Goal: Find specific page/section: Find specific page/section

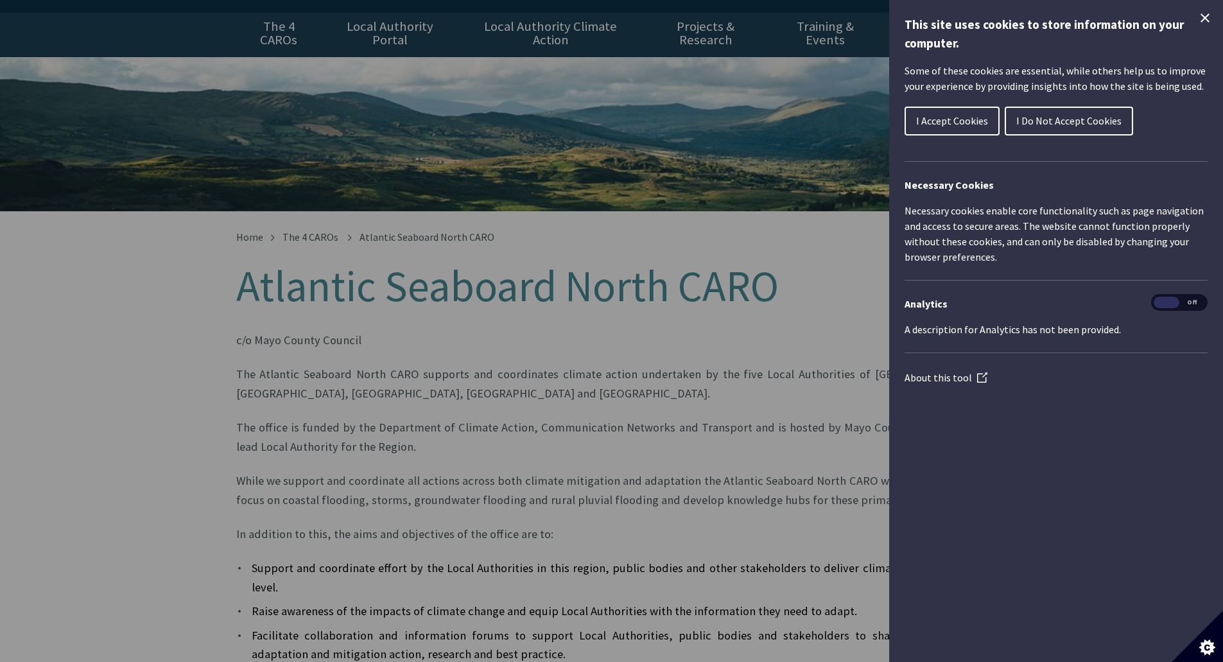
scroll to position [193, 0]
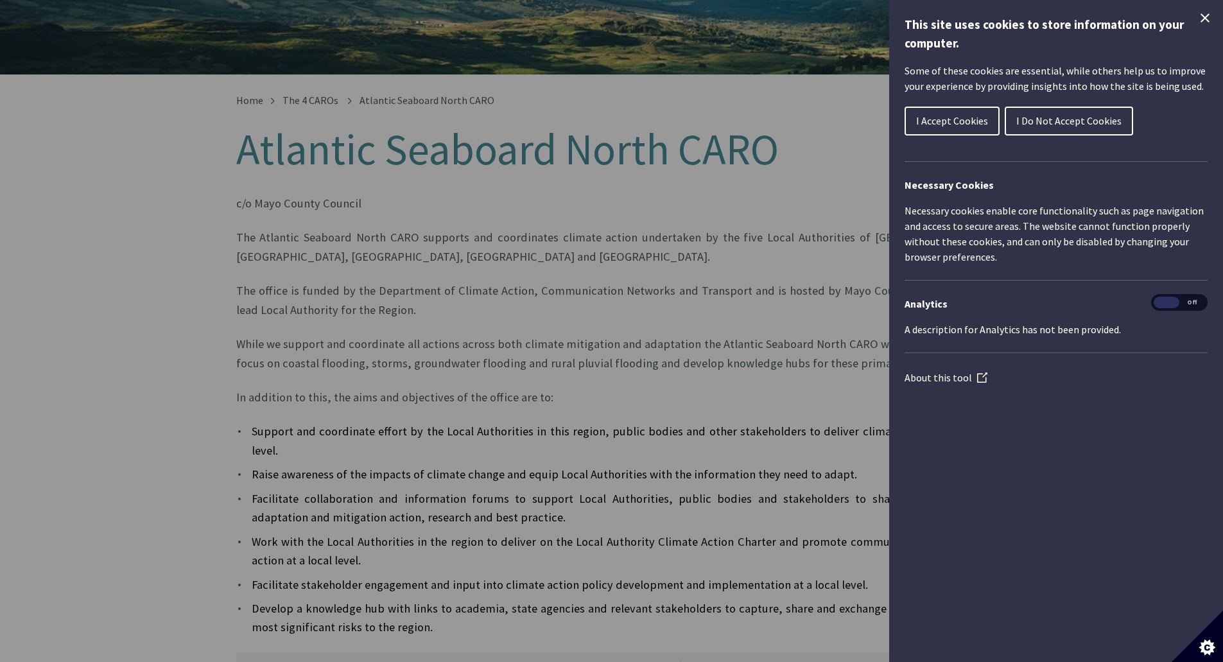
click at [969, 112] on button "I Accept Cookies" at bounding box center [952, 121] width 95 height 29
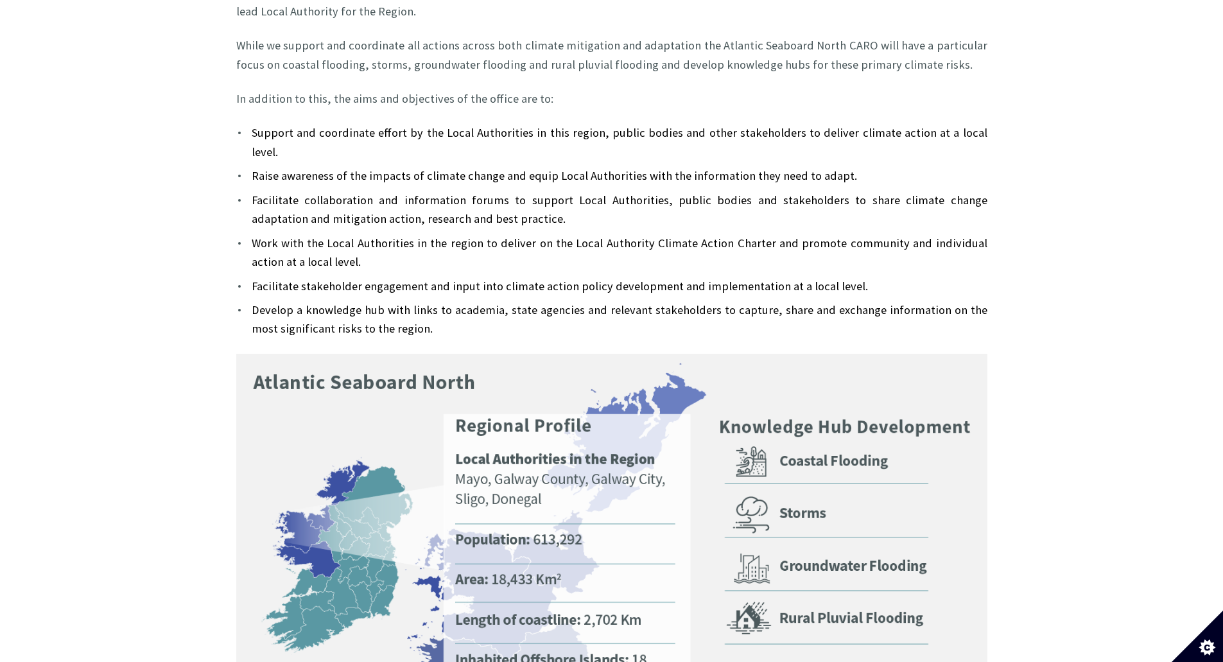
scroll to position [578, 0]
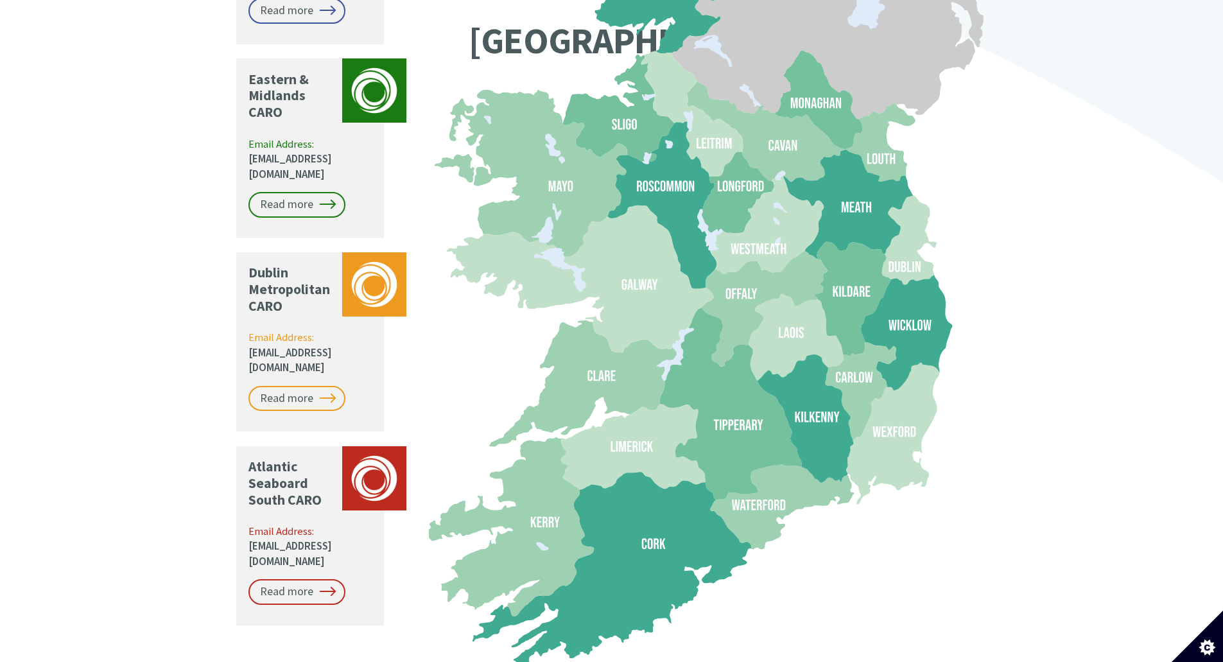
scroll to position [1220, 0]
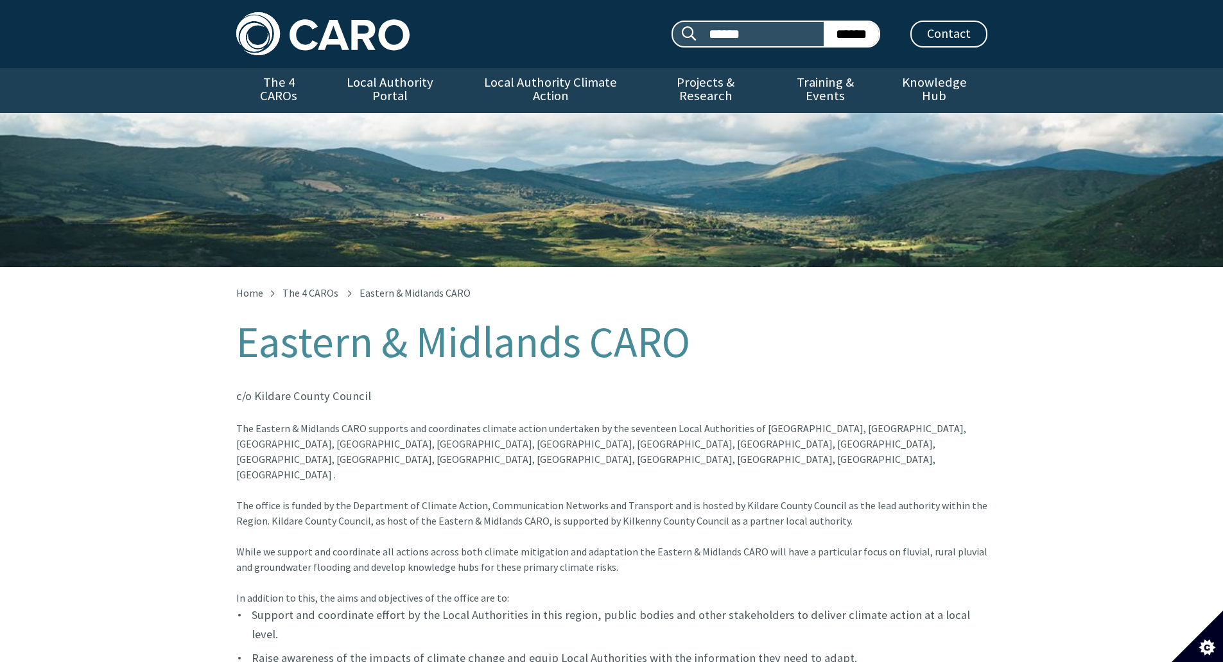
click at [478, 326] on h1 "Eastern & Midlands CARO" at bounding box center [611, 342] width 751 height 48
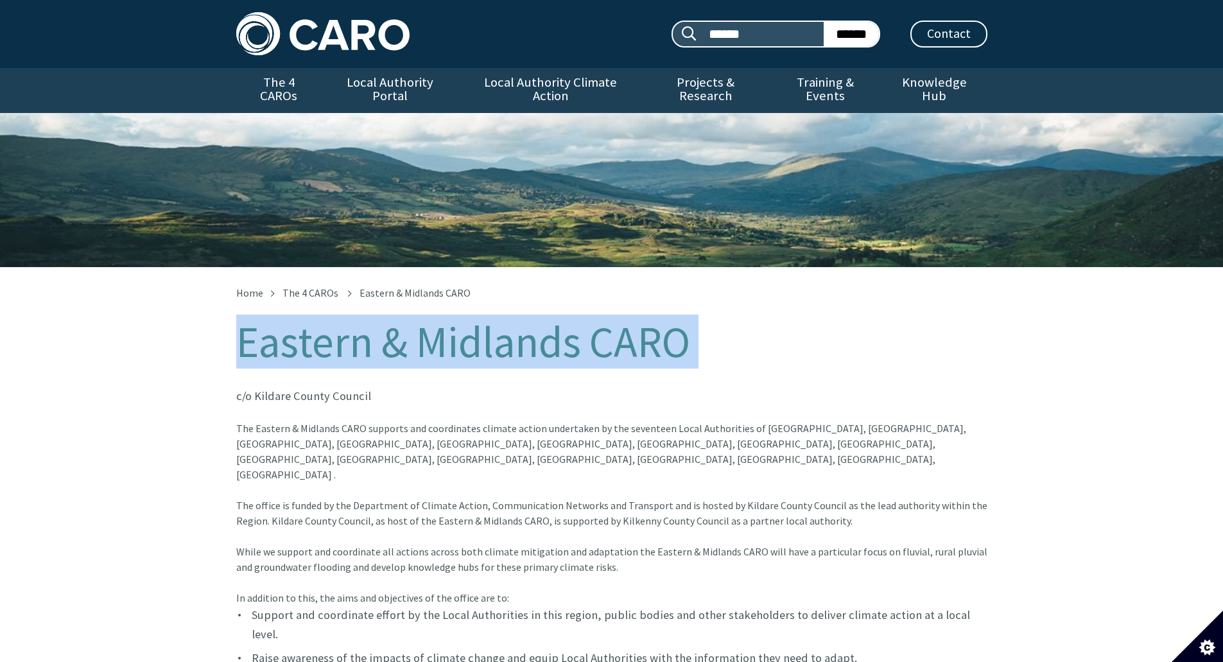
click at [478, 326] on h1 "Eastern & Midlands CARO" at bounding box center [611, 342] width 751 height 48
copy div "Eastern & Midlands CARO"
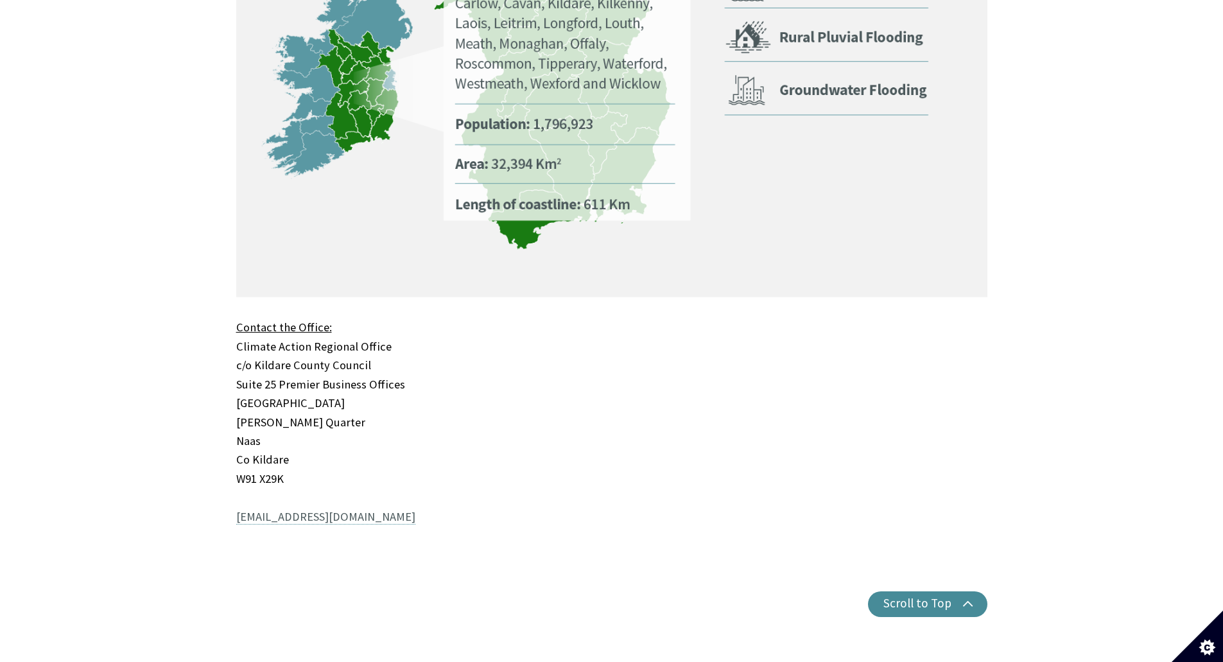
scroll to position [963, 0]
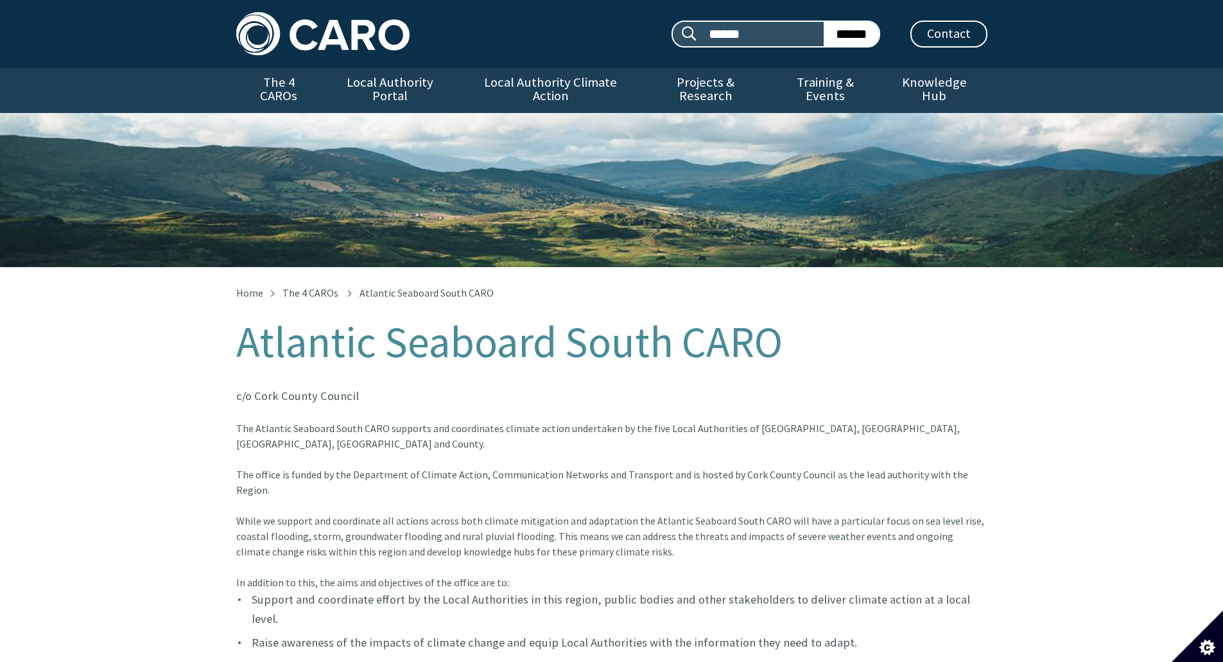
drag, startPoint x: 465, startPoint y: 0, endPoint x: 839, endPoint y: 370, distance: 526.2
click at [865, 386] on p "c/o Cork County Council" at bounding box center [611, 395] width 751 height 19
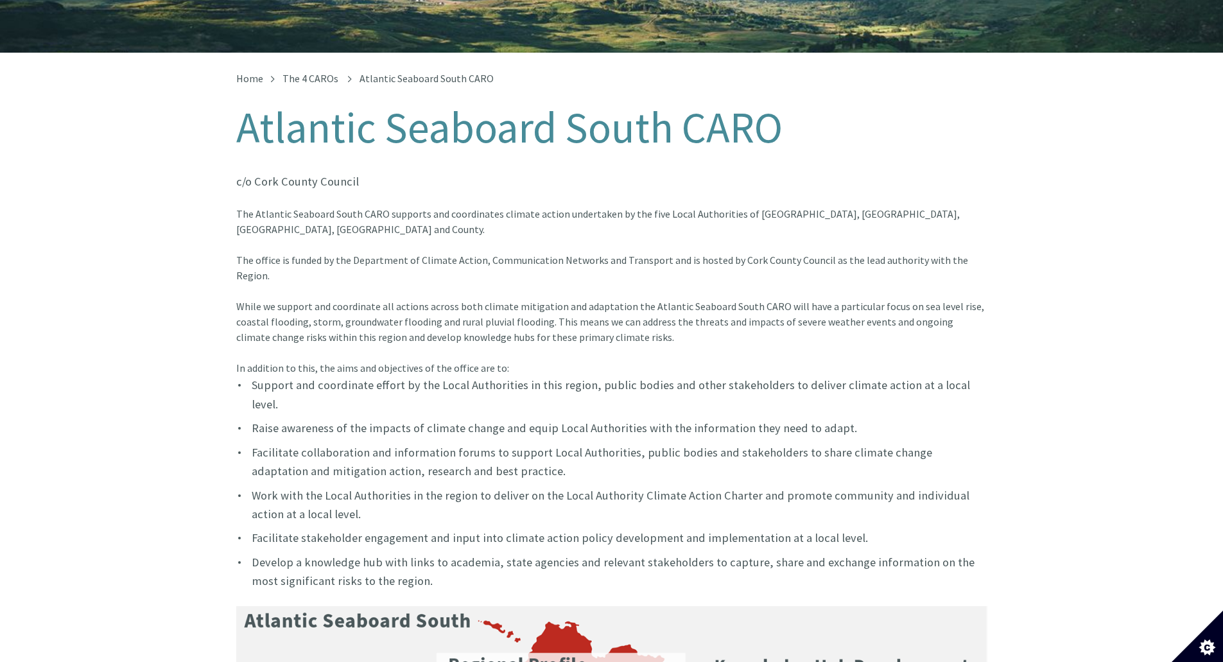
scroll to position [193, 0]
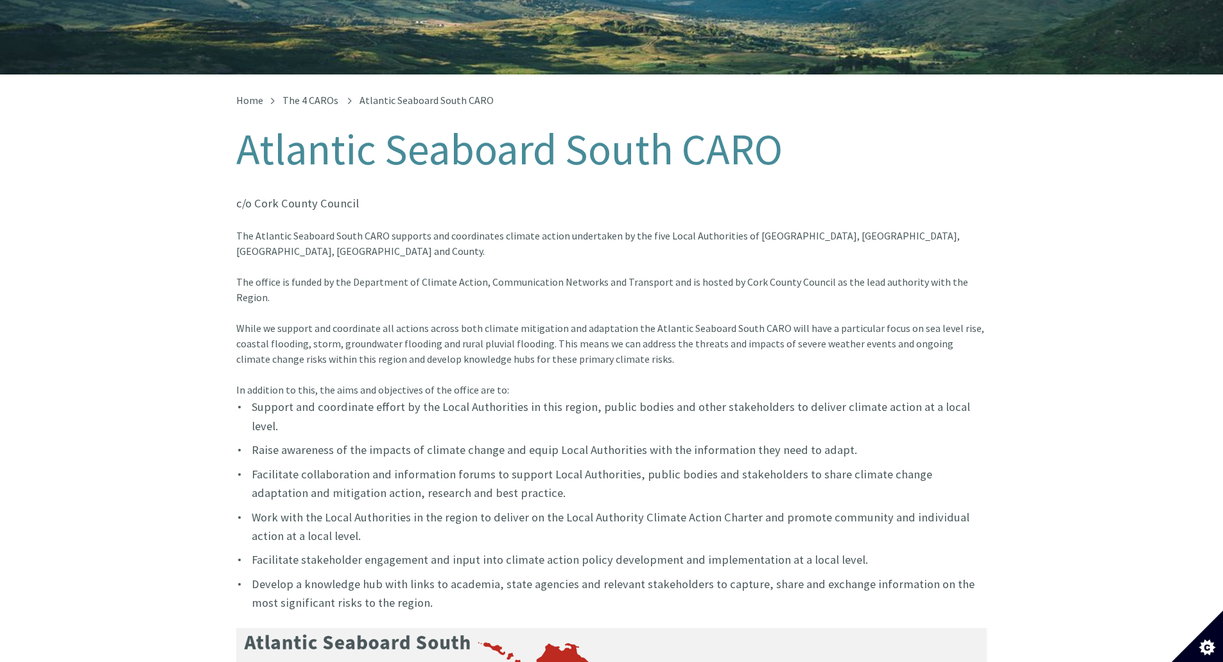
click at [433, 127] on h1 "Atlantic Seaboard South CARO" at bounding box center [611, 150] width 751 height 48
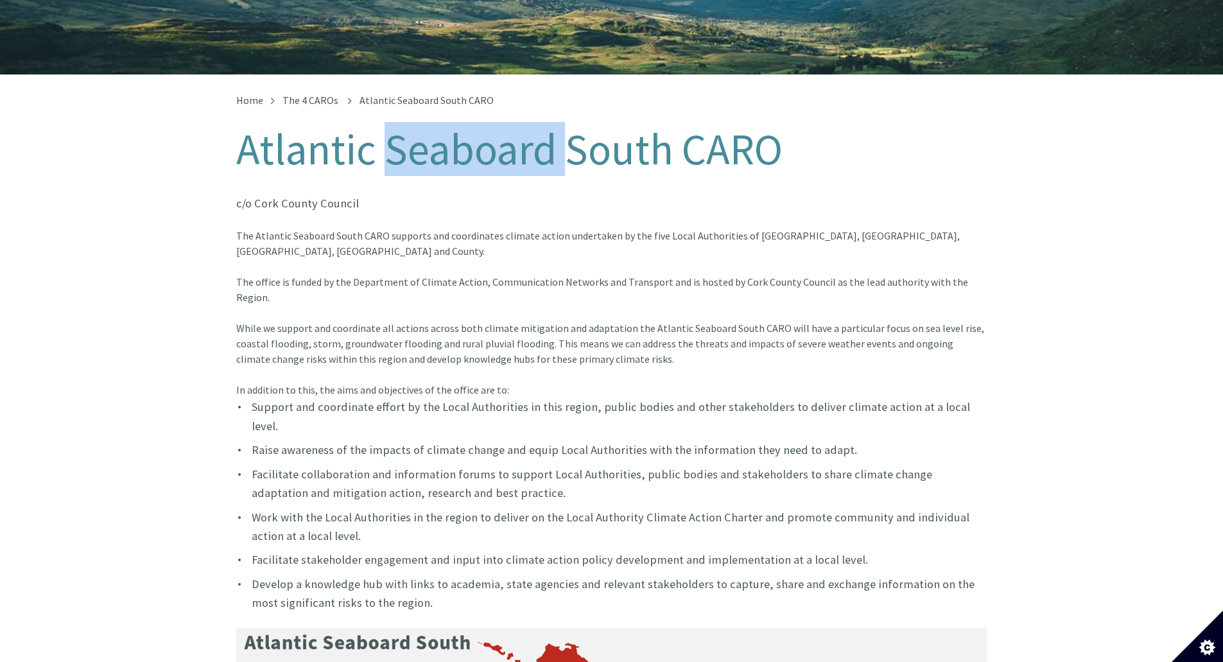
click at [433, 127] on h1 "Atlantic Seaboard South CARO" at bounding box center [611, 150] width 751 height 48
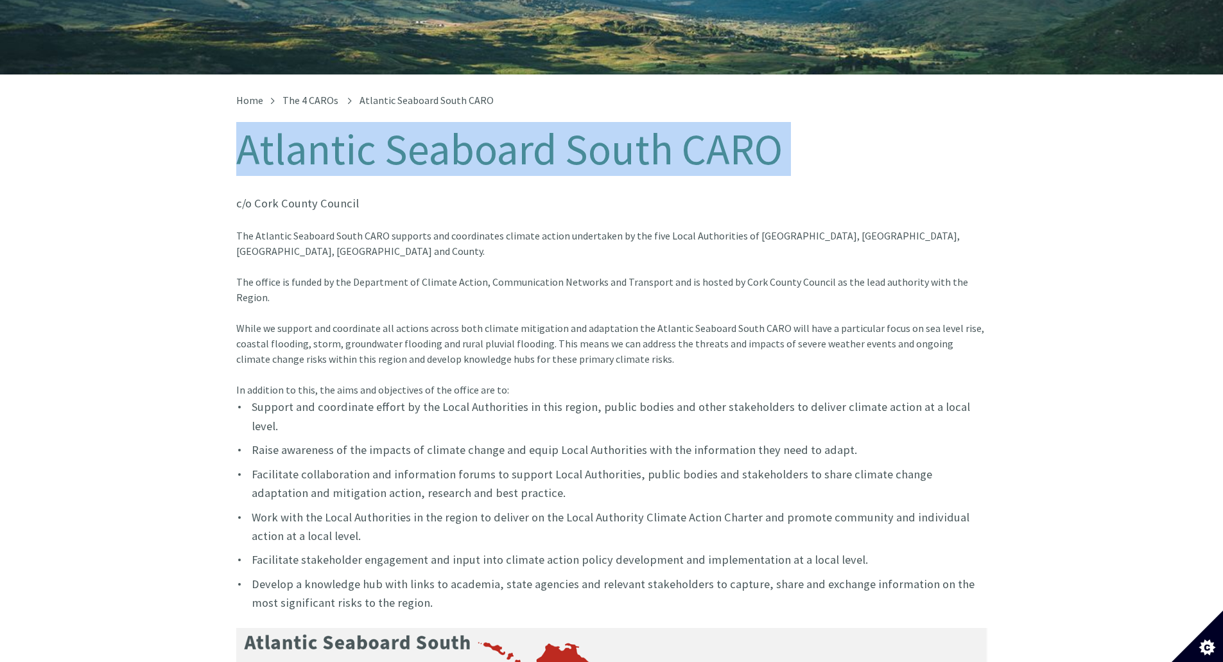
click at [433, 127] on h1 "Atlantic Seaboard South CARO" at bounding box center [611, 150] width 751 height 48
copy div "Atlantic Seaboard South CARO"
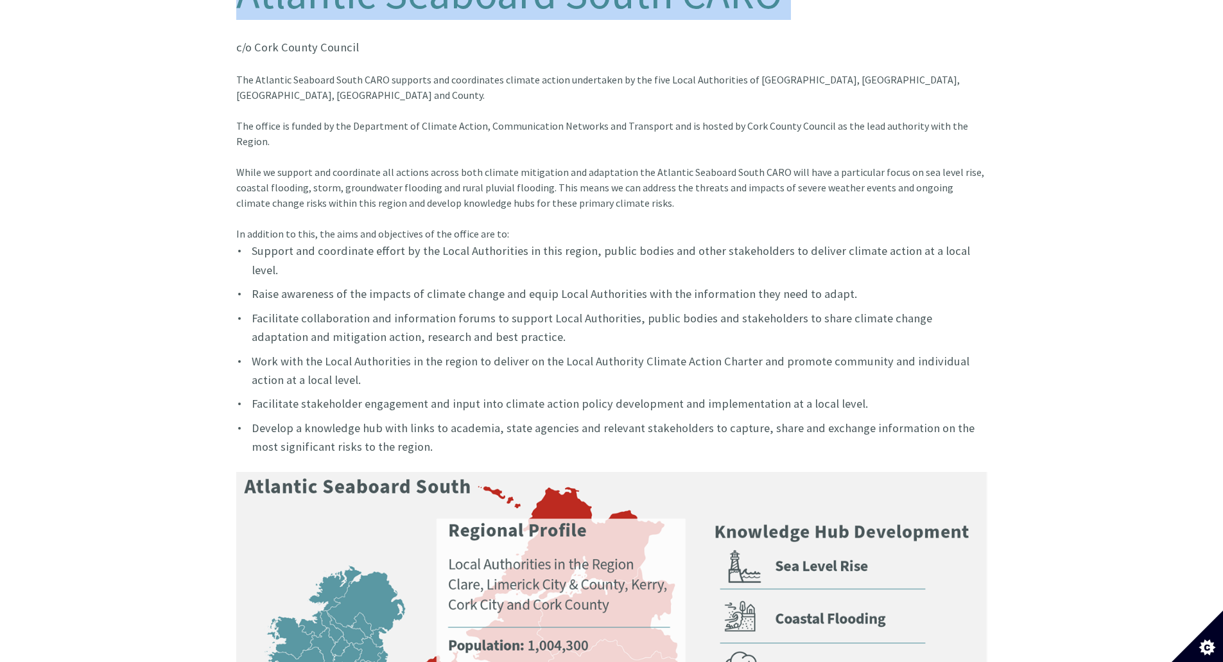
scroll to position [514, 0]
